Goal: Information Seeking & Learning: Learn about a topic

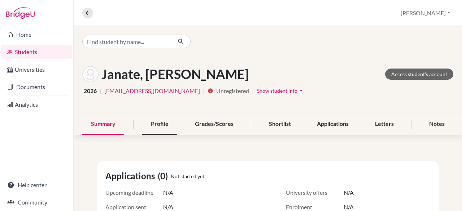
click at [155, 124] on div "Profile" at bounding box center [159, 124] width 35 height 21
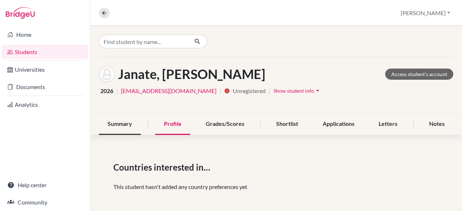
click at [138, 127] on div "Summary" at bounding box center [120, 124] width 42 height 21
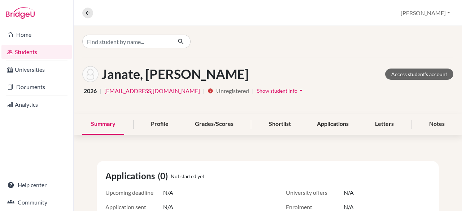
click at [257, 91] on span "Show student info" at bounding box center [277, 91] width 40 height 6
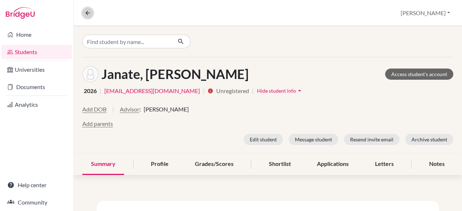
click at [84, 13] on icon at bounding box center [87, 13] width 6 height 6
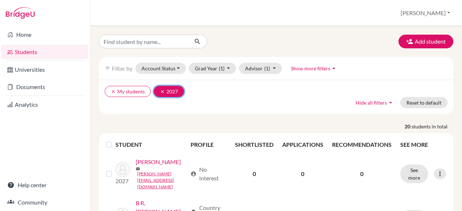
click at [163, 91] on icon "clear" at bounding box center [162, 91] width 5 height 5
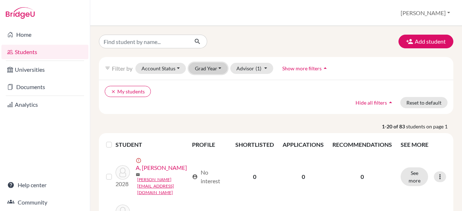
click at [221, 70] on button "Grad Year" at bounding box center [208, 68] width 39 height 11
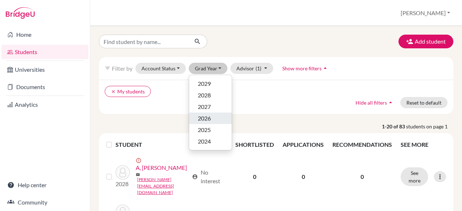
click at [214, 119] on div "2026" at bounding box center [210, 118] width 25 height 9
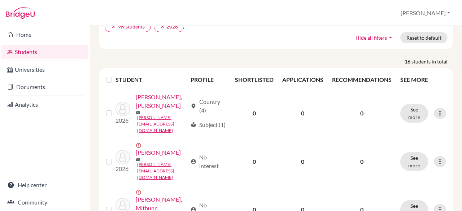
scroll to position [65, 0]
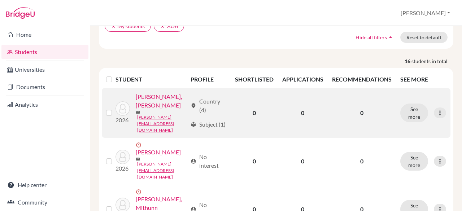
click at [163, 108] on link "[PERSON_NAME], [PERSON_NAME]" at bounding box center [161, 100] width 51 height 17
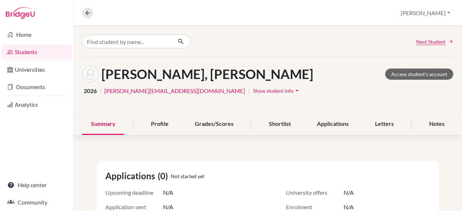
scroll to position [10, 0]
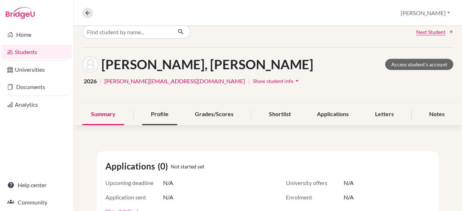
click at [170, 114] on div "Profile" at bounding box center [159, 114] width 35 height 21
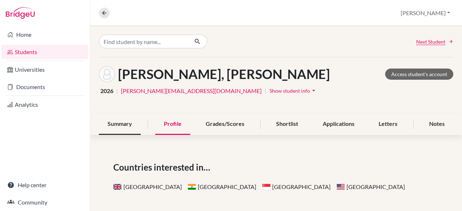
click at [108, 128] on div "Summary" at bounding box center [120, 124] width 42 height 21
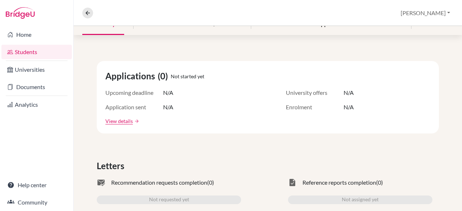
scroll to position [100, 0]
click at [109, 119] on link "View details" at bounding box center [118, 121] width 27 height 8
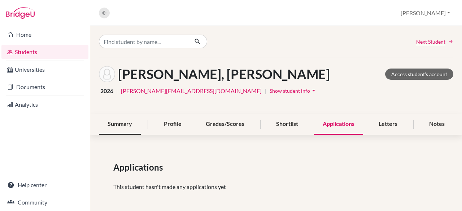
click at [110, 124] on div "Summary" at bounding box center [120, 124] width 42 height 21
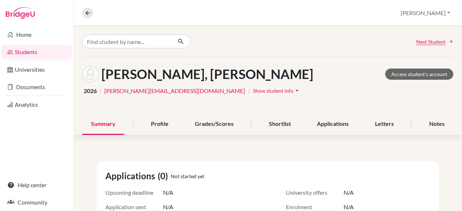
click at [253, 90] on span "Show student info" at bounding box center [273, 91] width 40 height 6
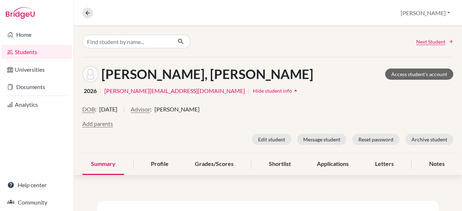
click at [253, 92] on span "Hide student info" at bounding box center [272, 91] width 39 height 6
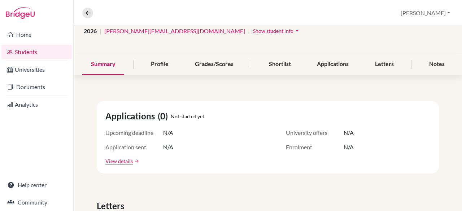
scroll to position [73, 0]
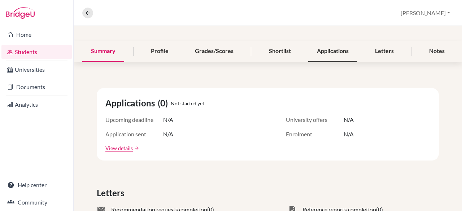
click at [329, 49] on div "Applications" at bounding box center [332, 51] width 49 height 21
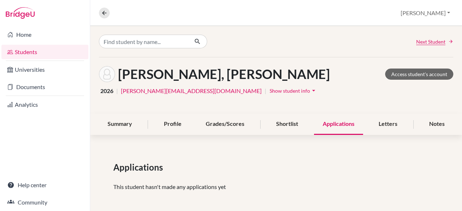
scroll to position [3, 0]
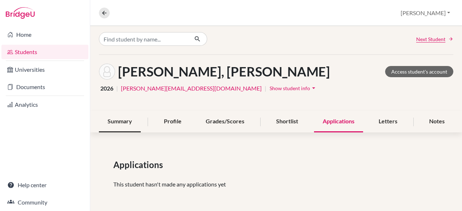
click at [114, 122] on div "Summary" at bounding box center [120, 121] width 42 height 21
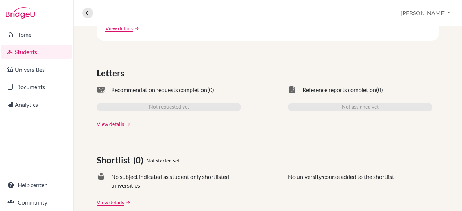
scroll to position [196, 0]
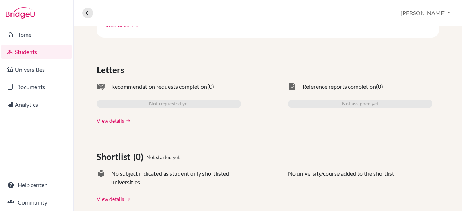
click at [114, 120] on link "View details" at bounding box center [110, 121] width 27 height 8
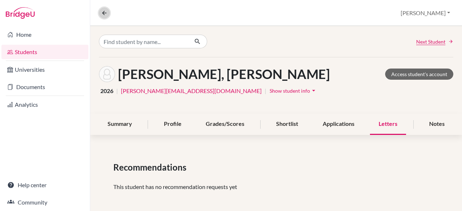
click at [106, 14] on icon at bounding box center [104, 13] width 6 height 6
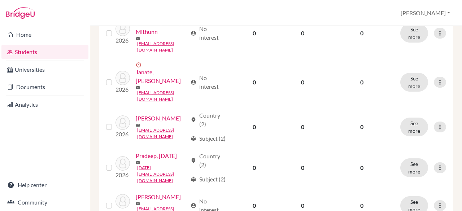
scroll to position [242, 0]
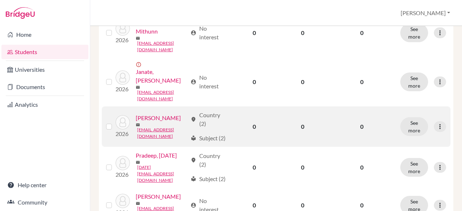
click at [166, 118] on link "[PERSON_NAME]" at bounding box center [158, 118] width 45 height 9
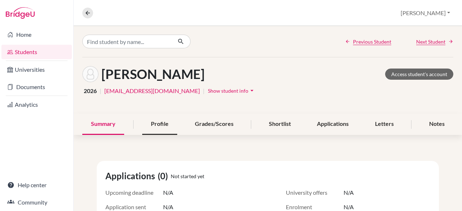
click at [164, 122] on div "Profile" at bounding box center [159, 124] width 35 height 21
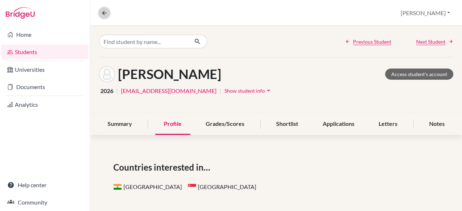
click at [106, 14] on icon at bounding box center [104, 13] width 6 height 6
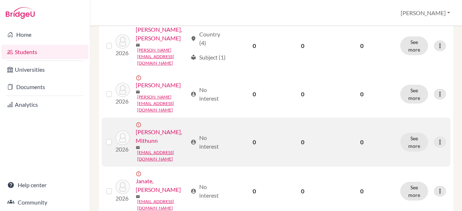
scroll to position [211, 0]
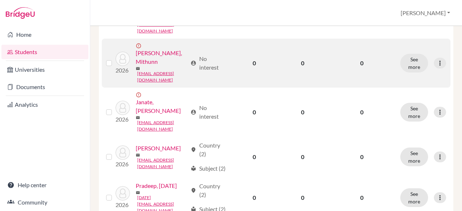
click at [115, 59] on label at bounding box center [115, 59] width 0 height 0
click at [0, 0] on input "checkbox" at bounding box center [0, 0] width 0 height 0
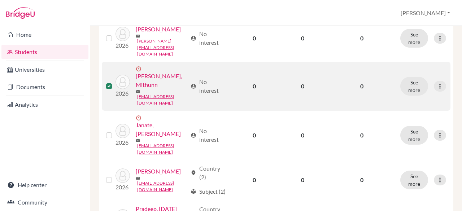
scroll to position [234, 0]
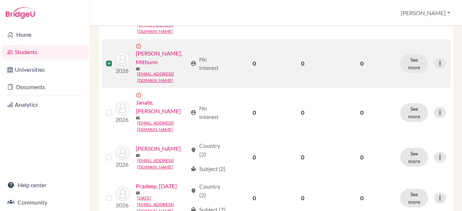
click at [115, 59] on label at bounding box center [115, 59] width 0 height 0
click at [0, 0] on input "checkbox" at bounding box center [0, 0] width 0 height 0
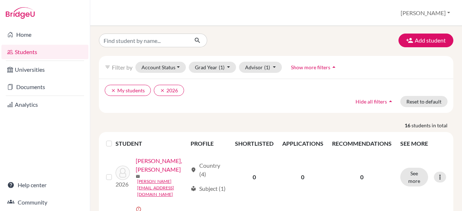
scroll to position [0, 0]
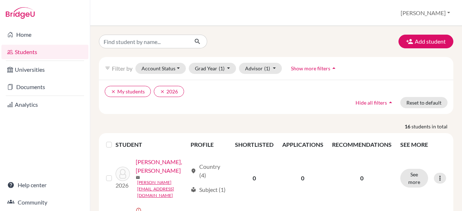
click at [280, 111] on div "clear My students clear 2026 Hide all filters arrow_drop_up Reset to default" at bounding box center [276, 97] width 354 height 34
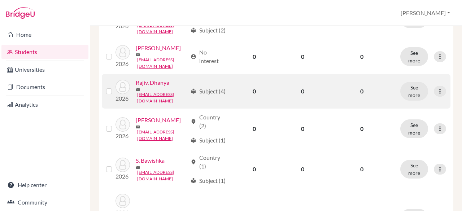
scroll to position [396, 0]
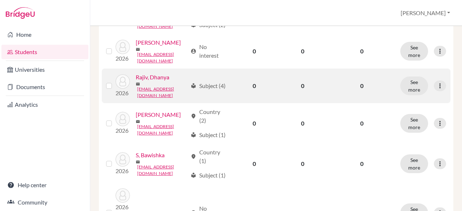
click at [136, 82] on link "Rajiv, Dhanya" at bounding box center [153, 77] width 34 height 9
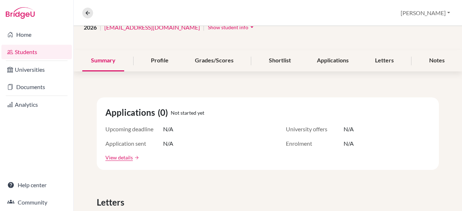
scroll to position [72, 0]
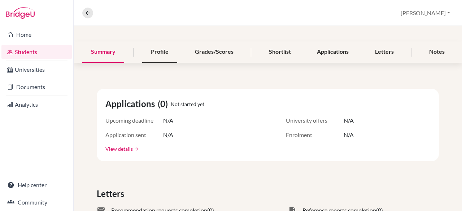
click at [153, 54] on div "Profile" at bounding box center [159, 52] width 35 height 21
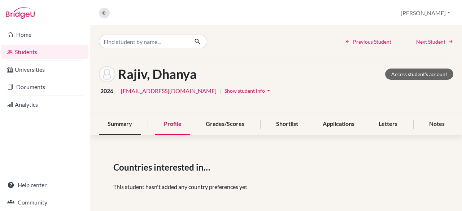
click at [121, 123] on div "Summary" at bounding box center [120, 124] width 42 height 21
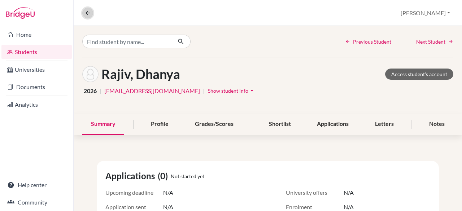
click at [84, 13] on icon at bounding box center [87, 13] width 6 height 6
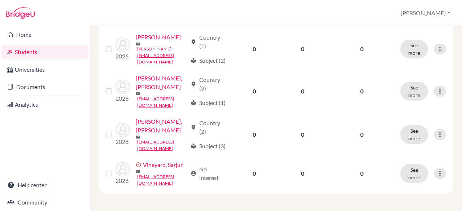
scroll to position [680, 0]
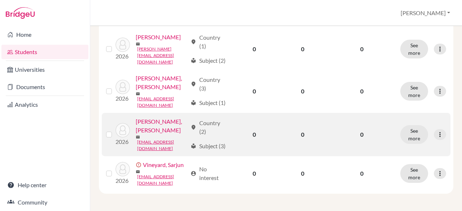
click at [167, 117] on link "[PERSON_NAME], [PERSON_NAME]" at bounding box center [161, 125] width 51 height 17
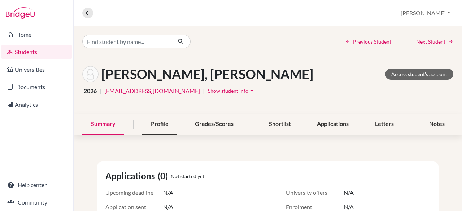
click at [169, 123] on div "Profile" at bounding box center [159, 124] width 35 height 21
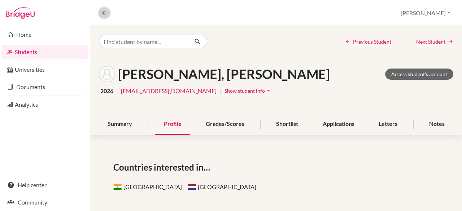
click at [104, 16] on icon at bounding box center [104, 13] width 6 height 6
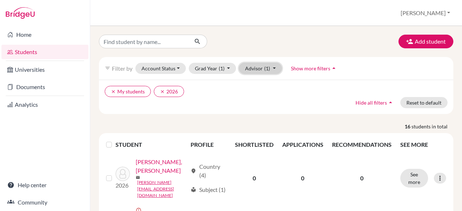
click at [259, 69] on button "Advisor (1)" at bounding box center [260, 68] width 43 height 11
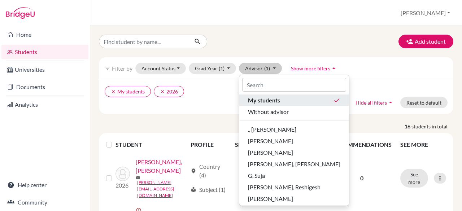
click at [266, 96] on span "My students" at bounding box center [264, 100] width 32 height 9
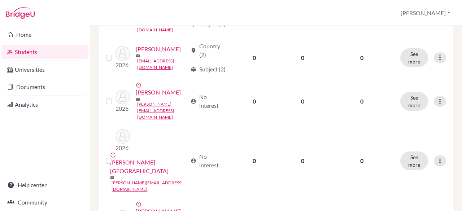
scroll to position [751, 0]
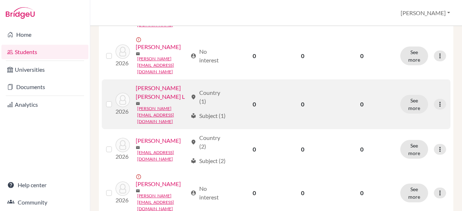
click at [146, 84] on link "[PERSON_NAME] [PERSON_NAME] L" at bounding box center [161, 92] width 51 height 17
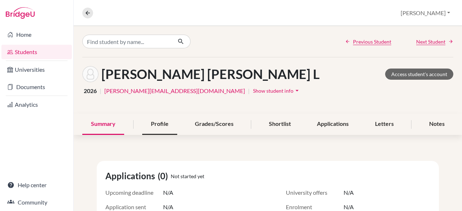
click at [159, 125] on div "Profile" at bounding box center [159, 124] width 35 height 21
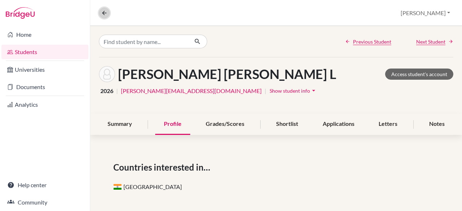
click at [105, 10] on icon at bounding box center [104, 13] width 6 height 6
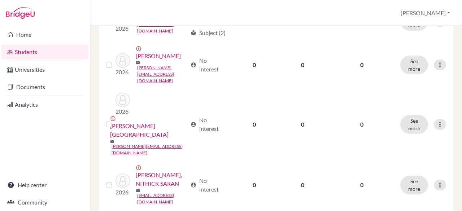
scroll to position [938, 0]
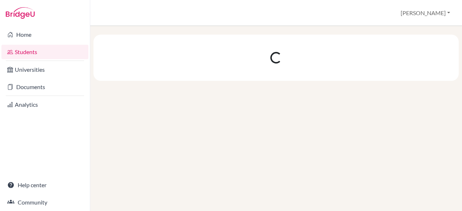
scroll to position [0, 0]
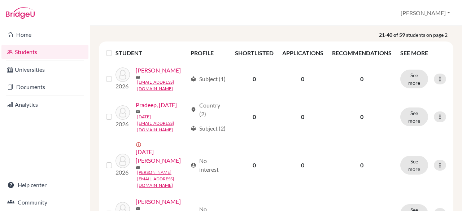
scroll to position [132, 0]
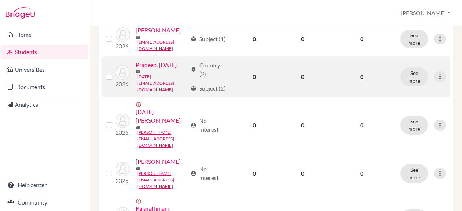
click at [160, 69] on link "Pradeep, [DATE]" at bounding box center [156, 65] width 41 height 9
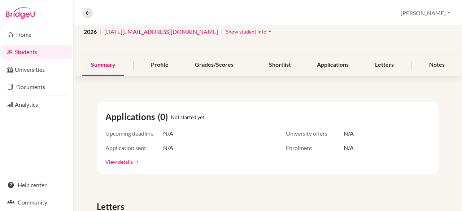
scroll to position [61, 0]
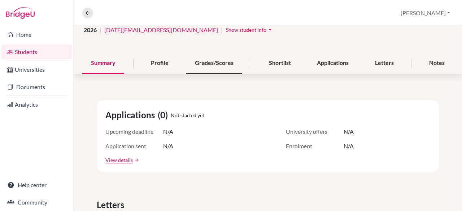
click at [201, 63] on div "Grades/Scores" at bounding box center [214, 63] width 56 height 21
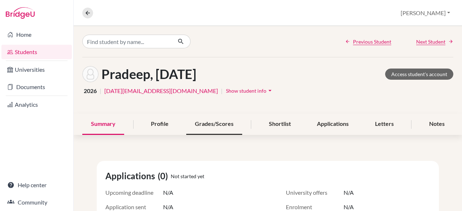
scroll to position [0, 0]
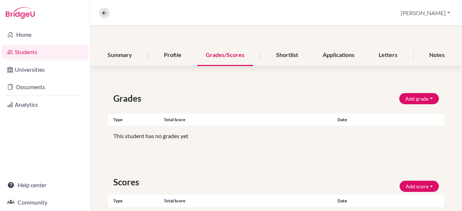
scroll to position [68, 0]
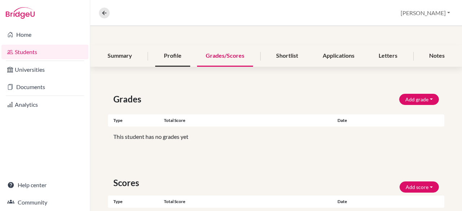
click at [177, 48] on div "Profile" at bounding box center [172, 55] width 35 height 21
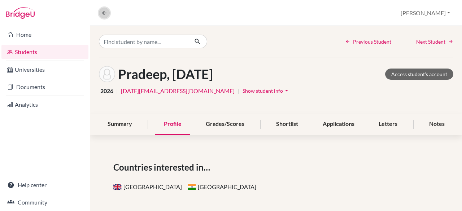
click at [105, 9] on button at bounding box center [104, 13] width 11 height 11
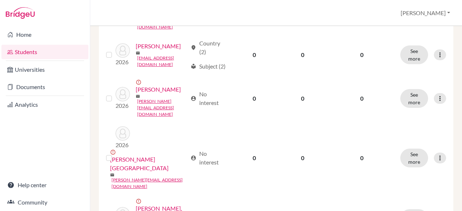
scroll to position [938, 0]
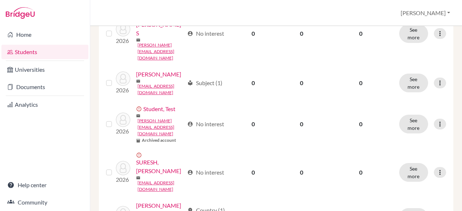
scroll to position [533, 0]
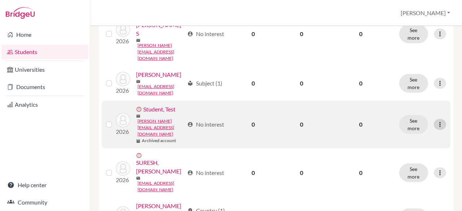
click at [436, 121] on icon at bounding box center [439, 124] width 7 height 7
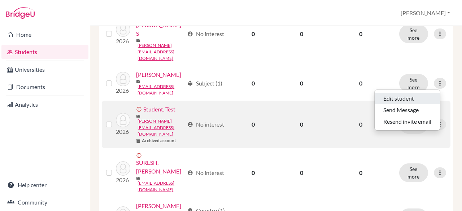
click at [414, 95] on button "Edit student" at bounding box center [407, 99] width 65 height 12
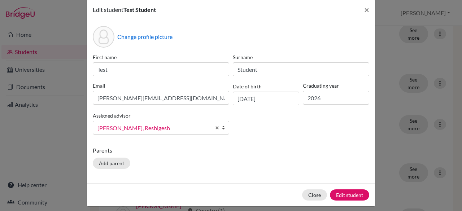
scroll to position [0, 0]
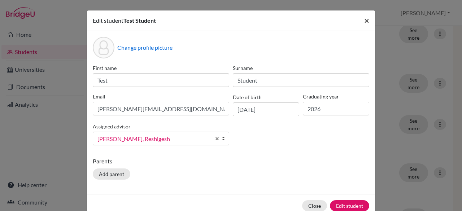
click at [361, 17] on button "×" at bounding box center [366, 20] width 17 height 20
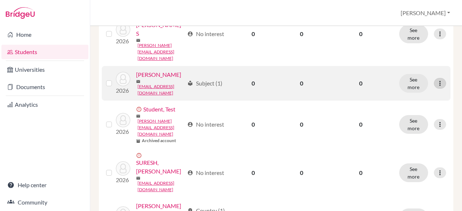
click at [436, 80] on icon at bounding box center [439, 83] width 7 height 7
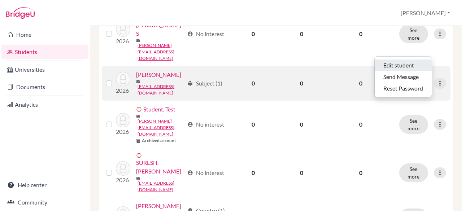
click at [410, 66] on button "Edit student" at bounding box center [403, 66] width 57 height 12
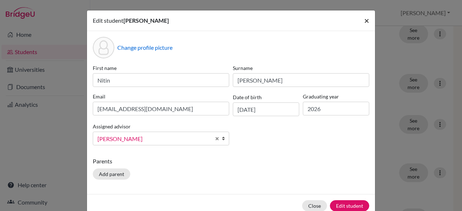
click at [359, 28] on button "×" at bounding box center [366, 20] width 17 height 20
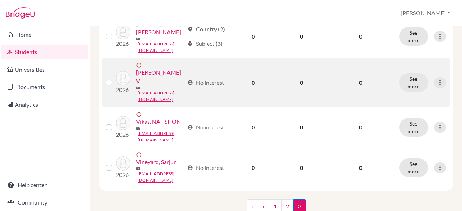
scroll to position [850, 0]
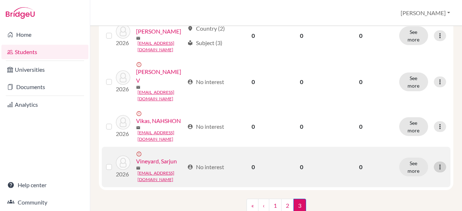
click at [436, 163] on icon at bounding box center [439, 166] width 7 height 7
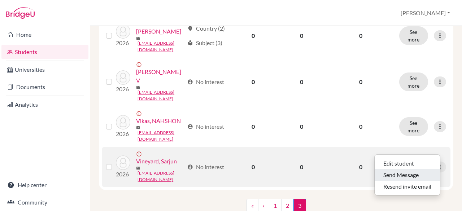
click at [396, 172] on button "Send Message" at bounding box center [407, 175] width 65 height 12
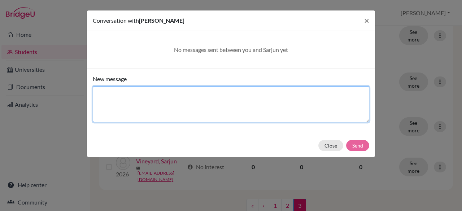
click at [131, 93] on textarea "New message" at bounding box center [231, 104] width 276 height 36
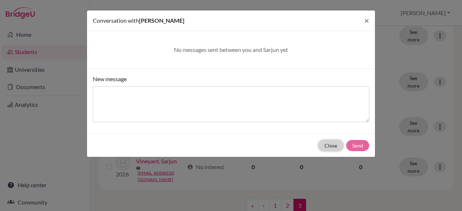
click at [322, 140] on button "Close" at bounding box center [330, 145] width 25 height 11
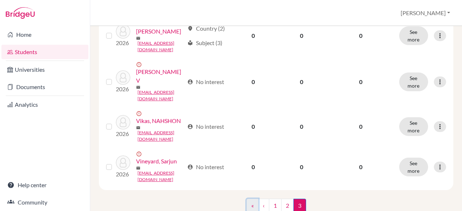
click at [246, 199] on link "«" at bounding box center [252, 206] width 12 height 14
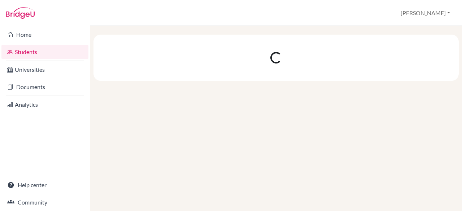
scroll to position [0, 0]
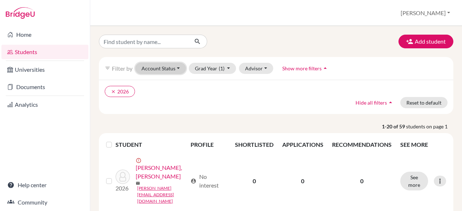
click at [182, 65] on button "Account Status" at bounding box center [160, 68] width 51 height 11
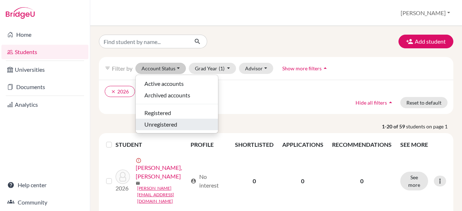
click at [173, 123] on span "Unregistered" at bounding box center [160, 124] width 33 height 9
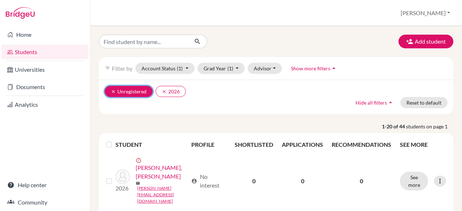
click at [112, 91] on icon "clear" at bounding box center [113, 91] width 5 height 5
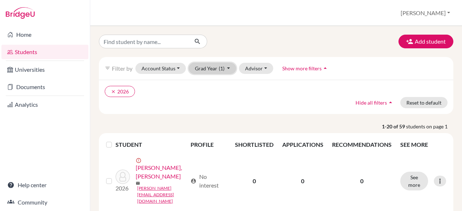
click at [219, 66] on span "(1)" at bounding box center [222, 68] width 6 height 6
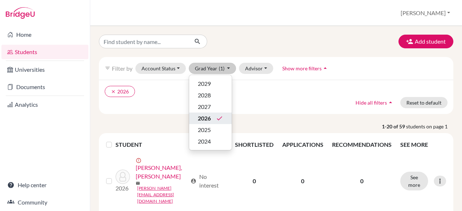
click at [224, 121] on button "2026 done" at bounding box center [210, 119] width 43 height 12
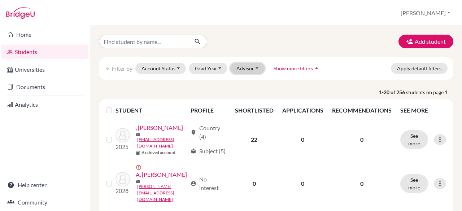
click at [256, 64] on button "Advisor" at bounding box center [247, 68] width 34 height 11
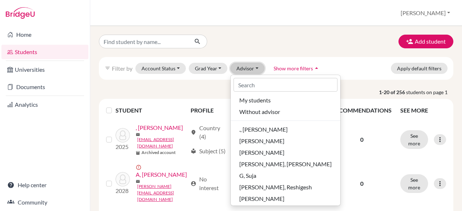
click at [256, 64] on button "Advisor" at bounding box center [247, 68] width 34 height 11
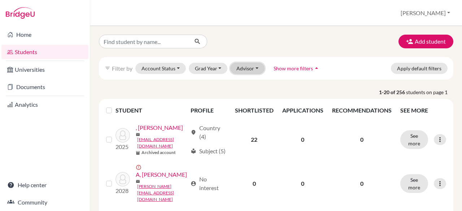
click at [253, 66] on button "Advisor" at bounding box center [247, 68] width 34 height 11
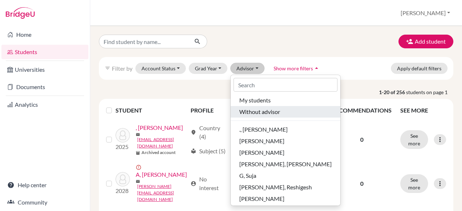
click at [278, 112] on span "Without advisor" at bounding box center [259, 112] width 41 height 9
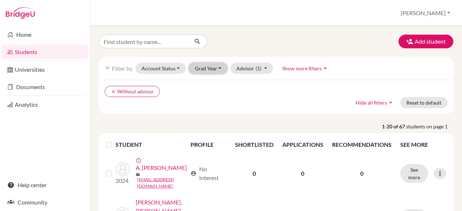
click at [217, 72] on button "Grad Year" at bounding box center [208, 68] width 39 height 11
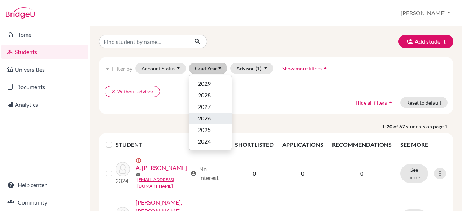
click at [212, 118] on div "2026" at bounding box center [210, 118] width 25 height 9
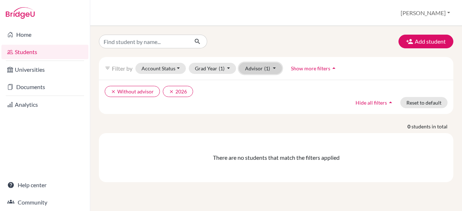
click at [274, 68] on button "Advisor (1)" at bounding box center [260, 68] width 43 height 11
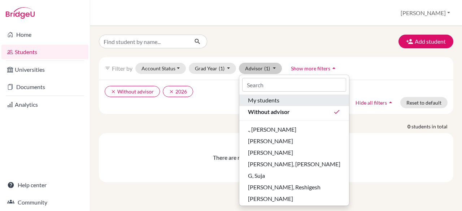
click at [287, 104] on button "My students" at bounding box center [294, 101] width 110 height 12
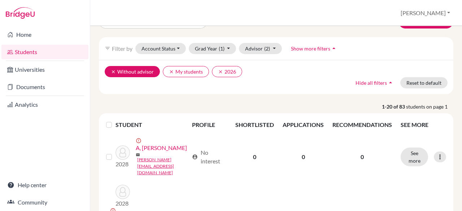
scroll to position [20, 0]
click at [113, 70] on icon "clear" at bounding box center [113, 71] width 5 height 5
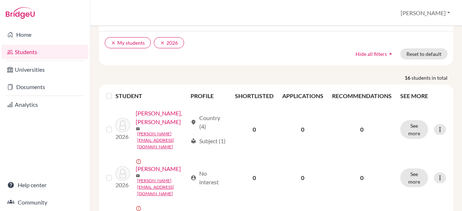
scroll to position [49, 0]
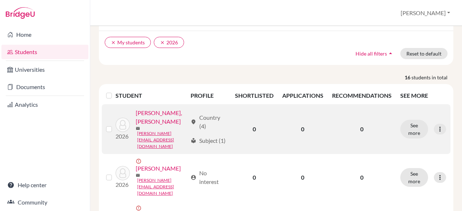
click at [150, 119] on link "[PERSON_NAME], [PERSON_NAME]" at bounding box center [161, 117] width 51 height 17
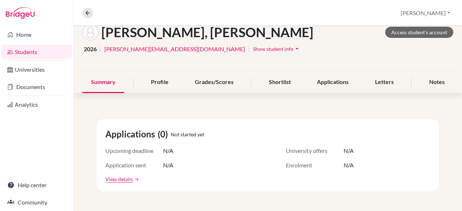
scroll to position [40, 0]
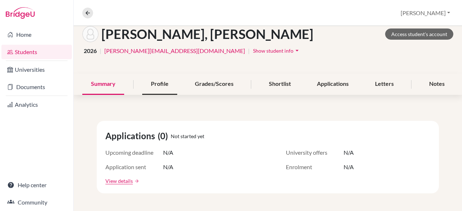
click at [145, 77] on div "Profile" at bounding box center [159, 84] width 35 height 21
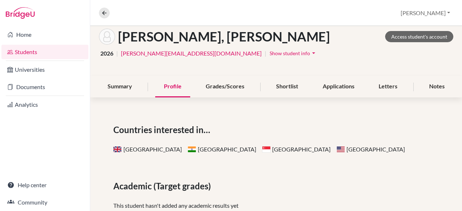
scroll to position [24, 0]
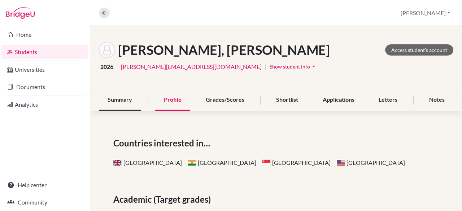
click at [119, 102] on div "Summary" at bounding box center [120, 99] width 42 height 21
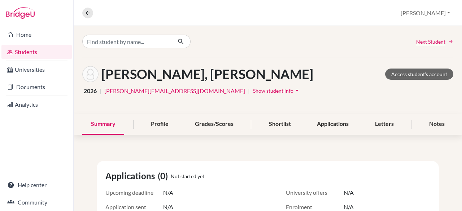
drag, startPoint x: 281, startPoint y: 174, endPoint x: 239, endPoint y: 150, distance: 48.2
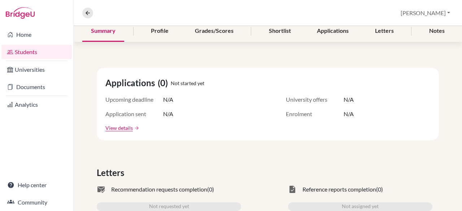
scroll to position [92, 0]
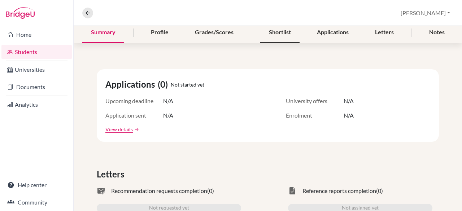
click at [270, 41] on div "Shortlist" at bounding box center [279, 32] width 39 height 21
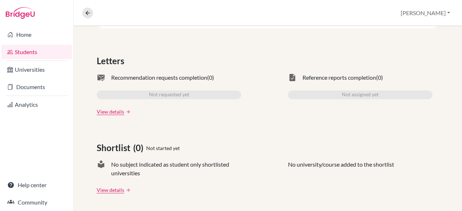
scroll to position [3, 0]
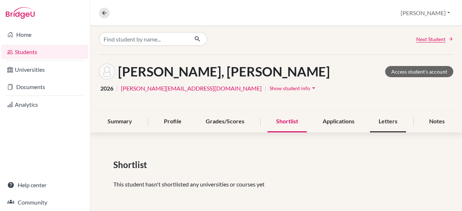
click at [384, 128] on div "Letters" at bounding box center [388, 121] width 36 height 21
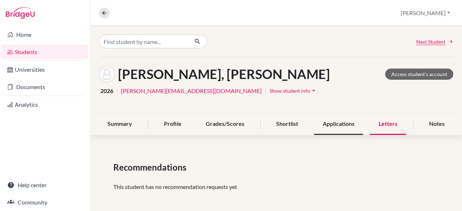
click at [342, 127] on div "Applications" at bounding box center [338, 124] width 49 height 21
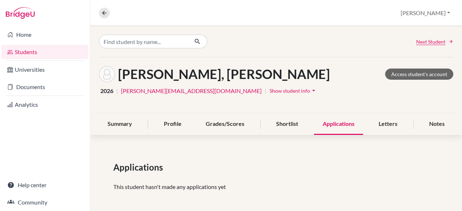
scroll to position [3, 0]
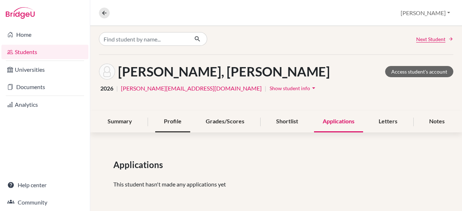
click at [176, 120] on div "Profile" at bounding box center [172, 121] width 35 height 21
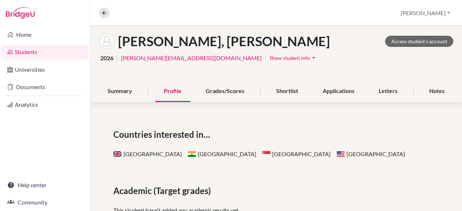
scroll to position [30, 0]
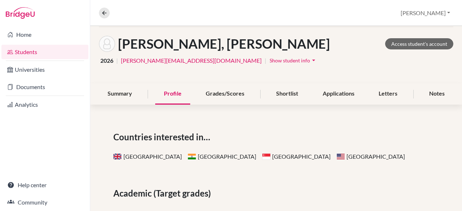
click at [270, 59] on span "Show student info" at bounding box center [290, 60] width 40 height 6
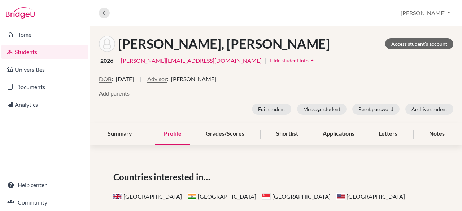
click at [270, 57] on span "Hide student info" at bounding box center [289, 60] width 39 height 6
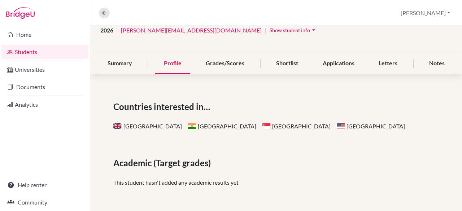
scroll to position [60, 0]
click at [121, 64] on div "Summary" at bounding box center [120, 63] width 42 height 21
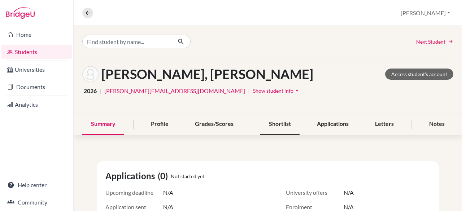
click at [282, 127] on div "Shortlist" at bounding box center [279, 124] width 39 height 21
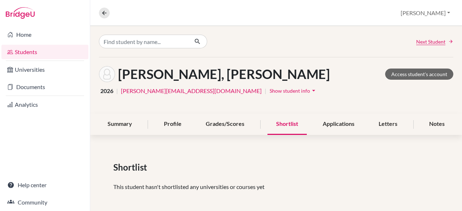
scroll to position [3, 0]
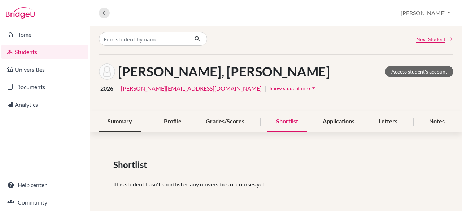
click at [126, 122] on div "Summary" at bounding box center [120, 121] width 42 height 21
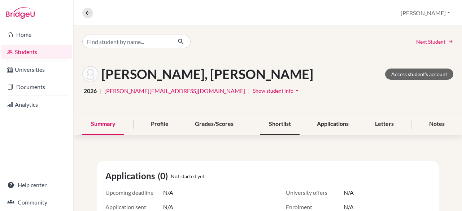
click at [268, 125] on div "Shortlist" at bounding box center [279, 124] width 39 height 21
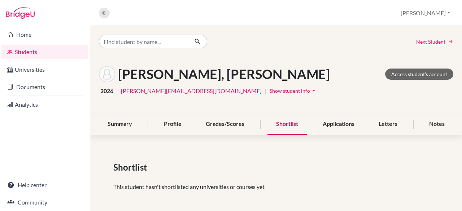
scroll to position [3, 0]
